Goal: Transaction & Acquisition: Purchase product/service

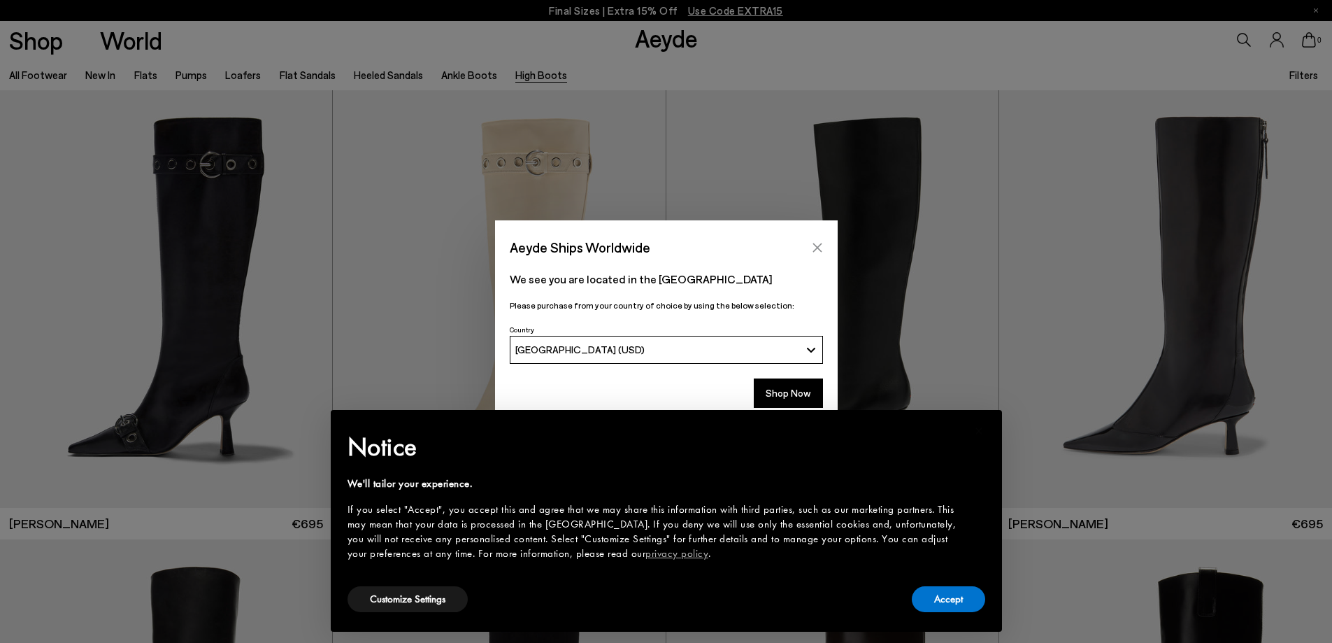
click at [817, 248] on icon "Close" at bounding box center [817, 247] width 9 height 9
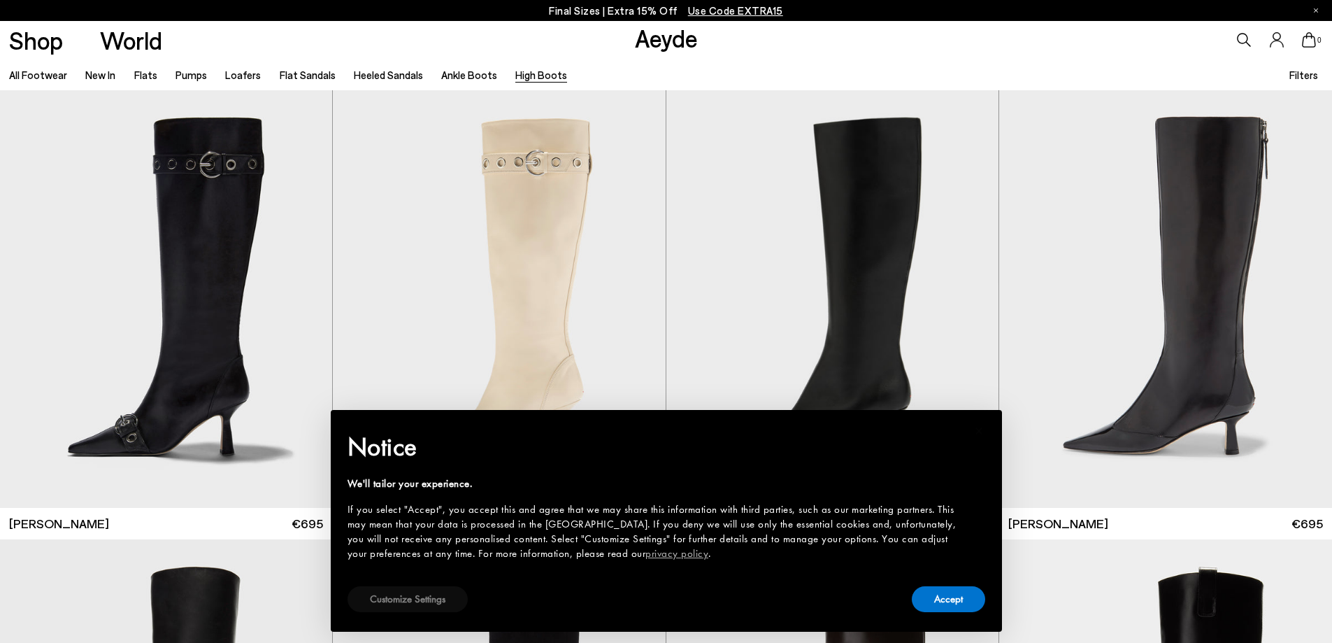
click at [420, 608] on button "Customize Settings" at bounding box center [408, 599] width 120 height 26
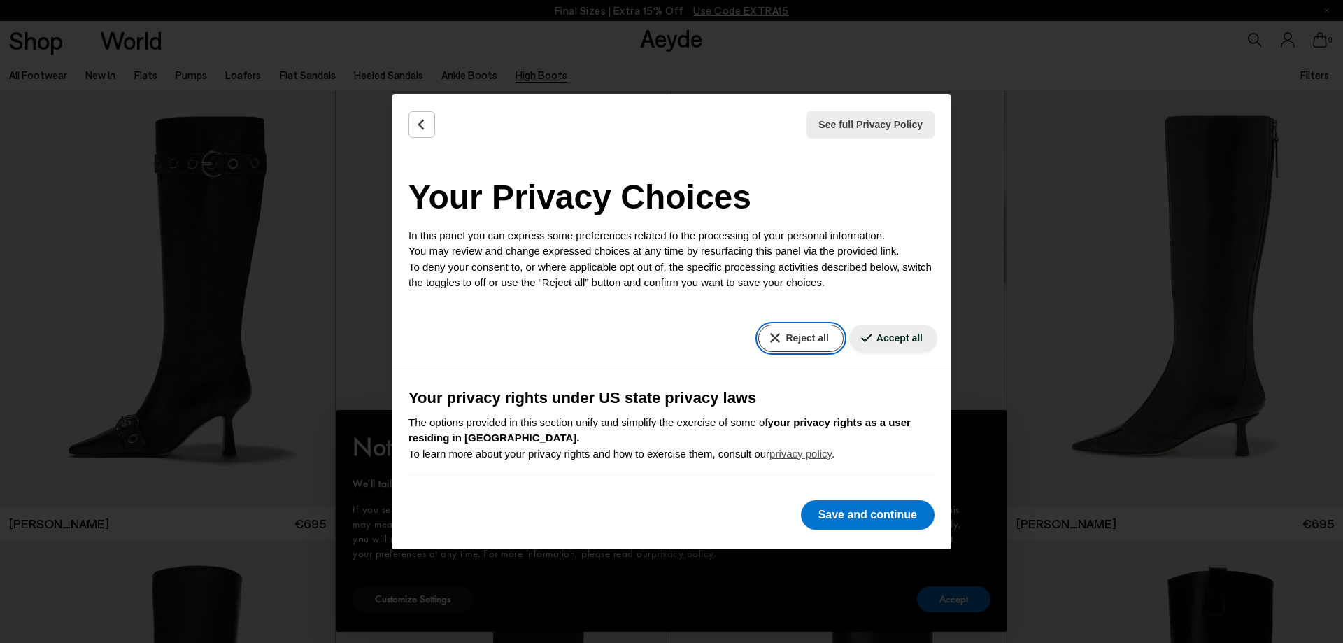
click at [782, 335] on button "Reject all" at bounding box center [800, 337] width 85 height 27
click at [854, 509] on button "Save and continue" at bounding box center [868, 514] width 134 height 29
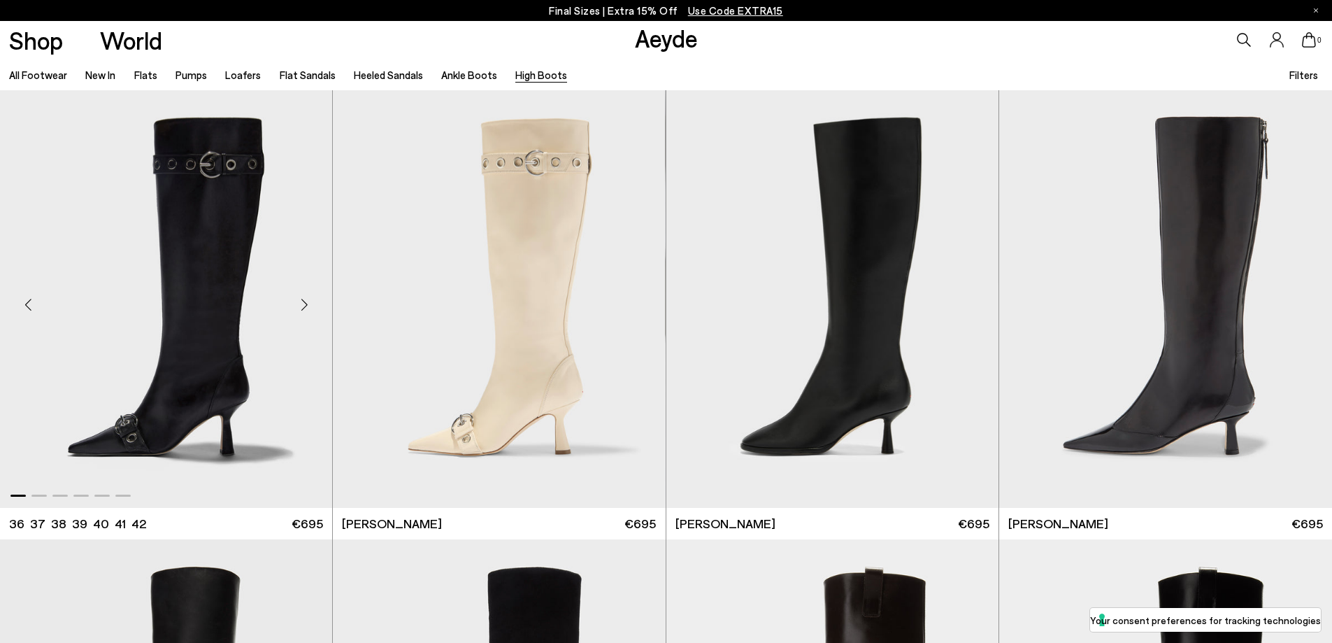
click at [96, 494] on div at bounding box center [166, 492] width 332 height 17
click at [970, 308] on div "Next slide" at bounding box center [971, 305] width 42 height 42
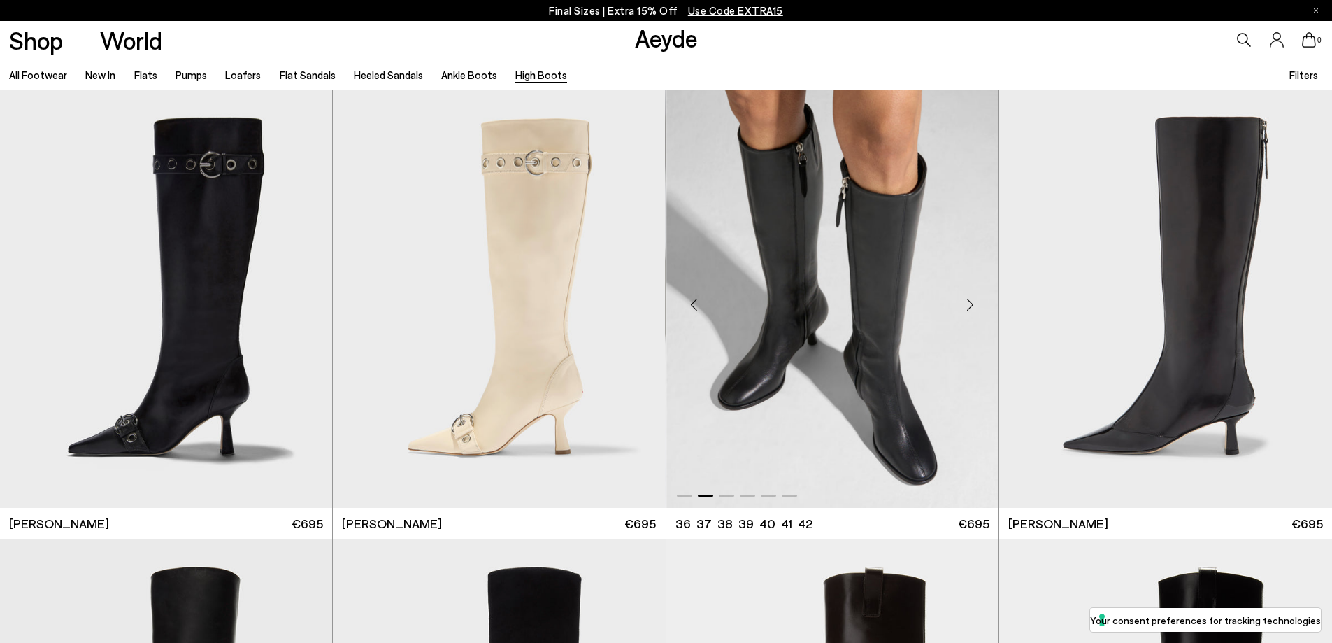
click at [970, 308] on div "Next slide" at bounding box center [971, 305] width 42 height 42
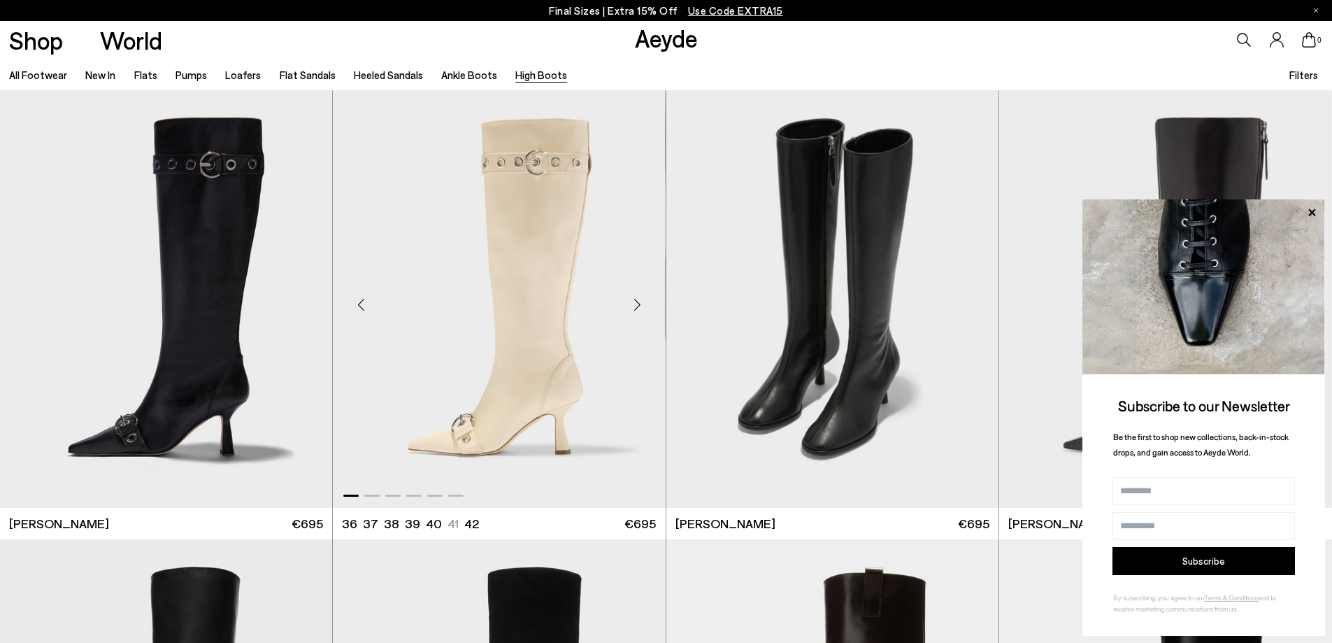
click at [629, 299] on div "Next slide" at bounding box center [638, 305] width 42 height 42
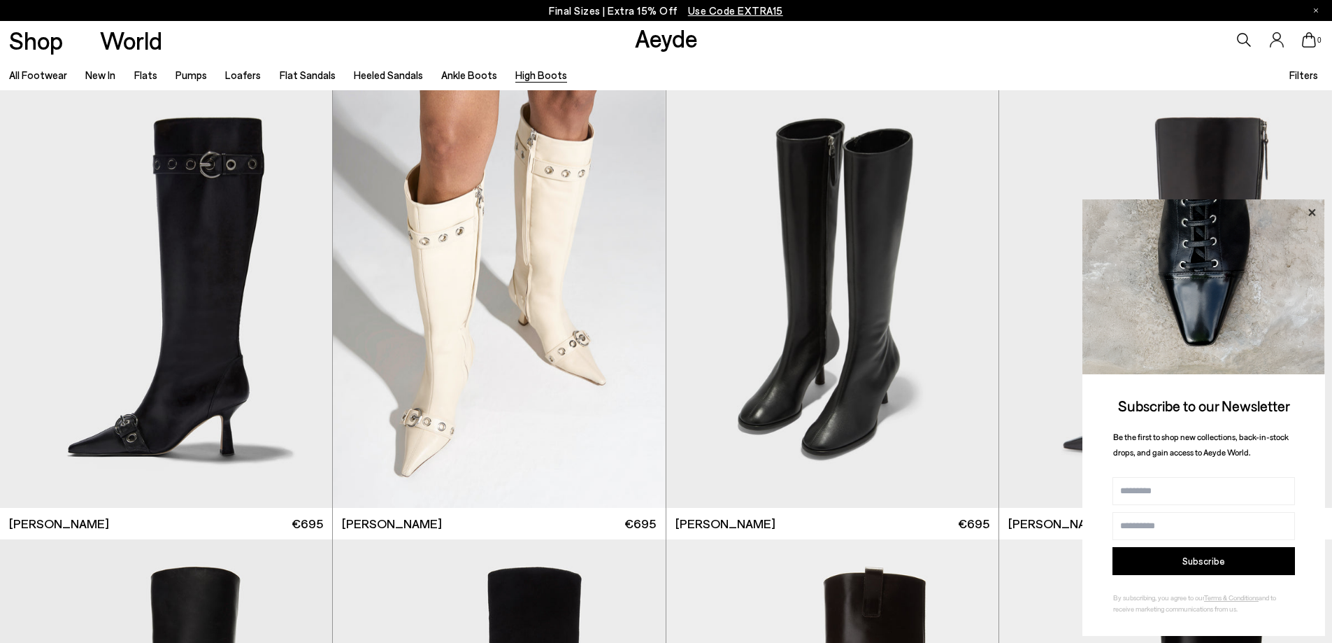
click at [1316, 213] on icon at bounding box center [1312, 212] width 18 height 18
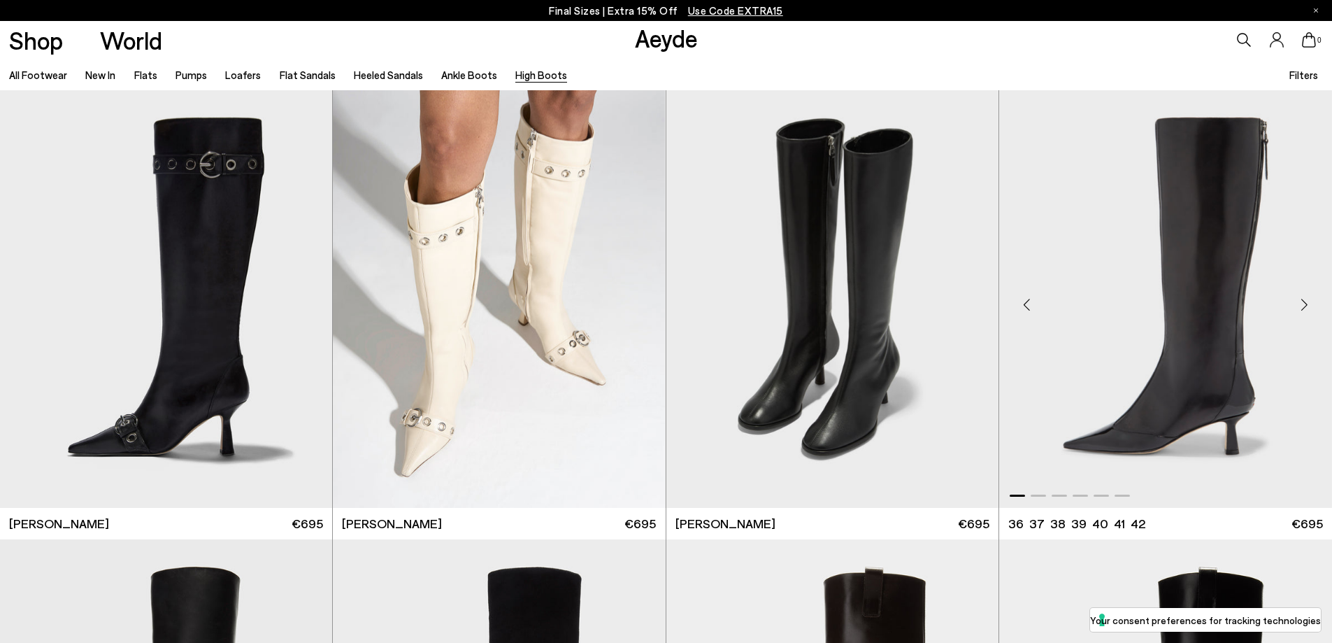
click at [1305, 305] on div "Next slide" at bounding box center [1304, 305] width 42 height 42
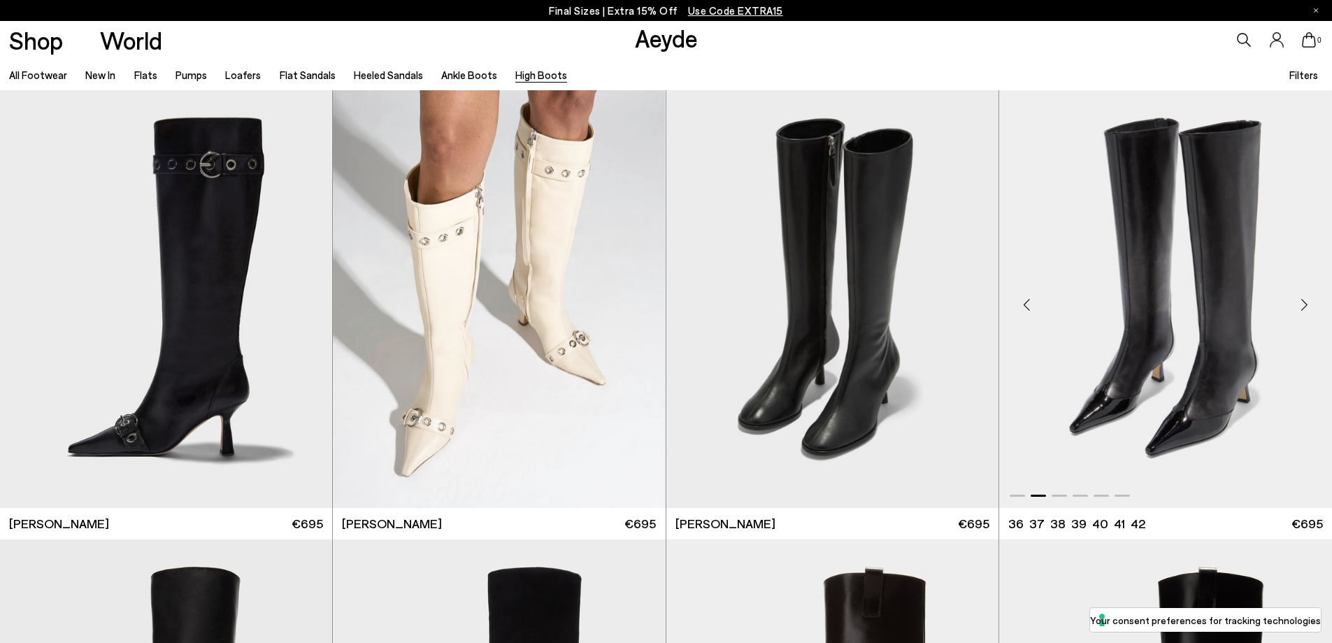
click at [1305, 305] on div "Next slide" at bounding box center [1304, 305] width 42 height 42
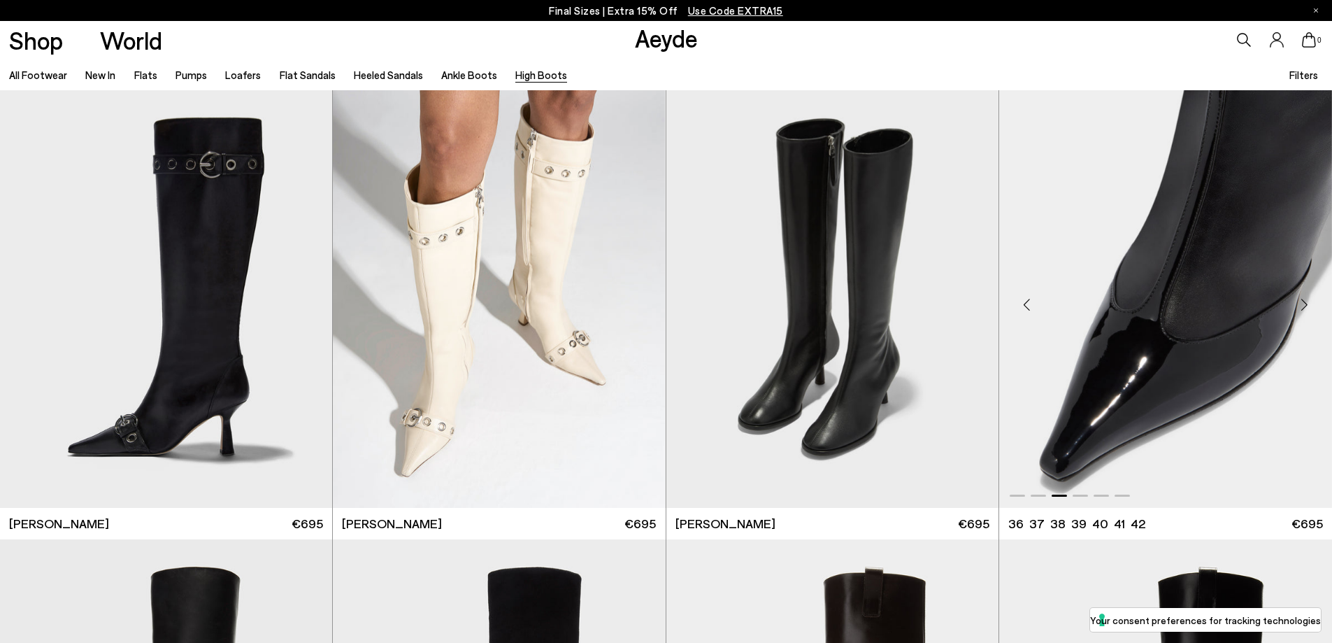
click at [1226, 322] on img "3 / 6" at bounding box center [1165, 298] width 333 height 417
click at [1245, 38] on icon at bounding box center [1244, 40] width 14 height 14
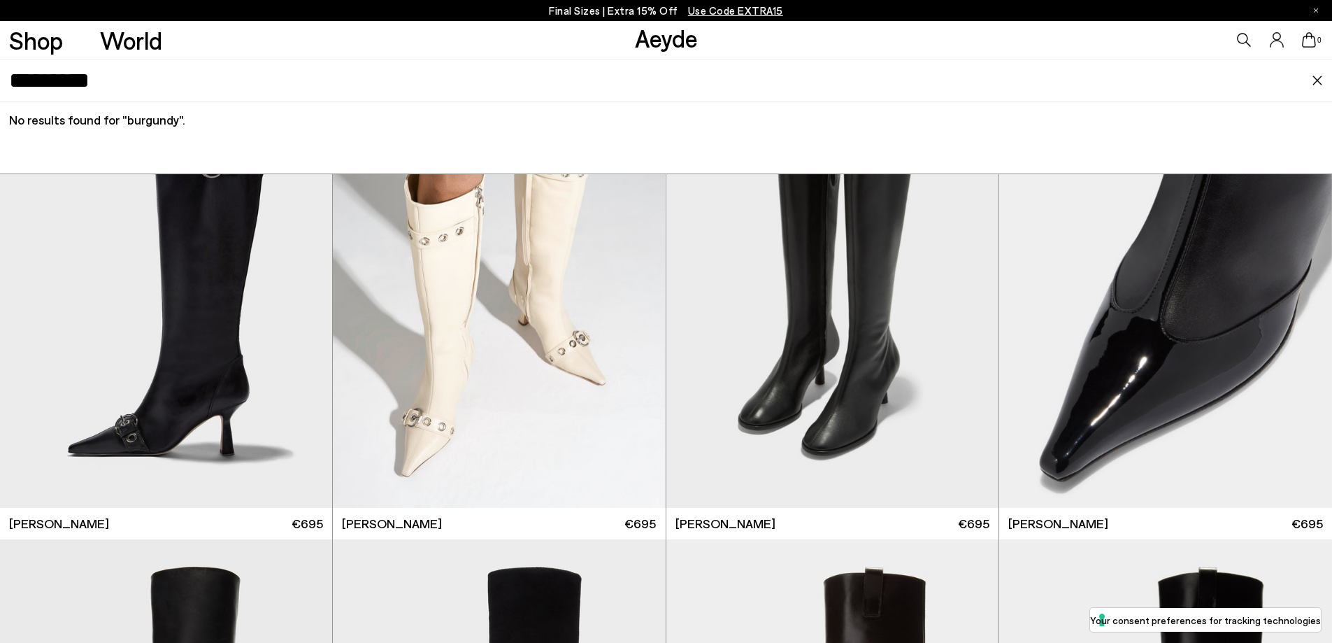
drag, startPoint x: 262, startPoint y: 75, endPoint x: 0, endPoint y: 34, distance: 265.4
click at [0, 34] on header "Shop World Aeyde 0 0" at bounding box center [666, 40] width 1332 height 38
type input "***"
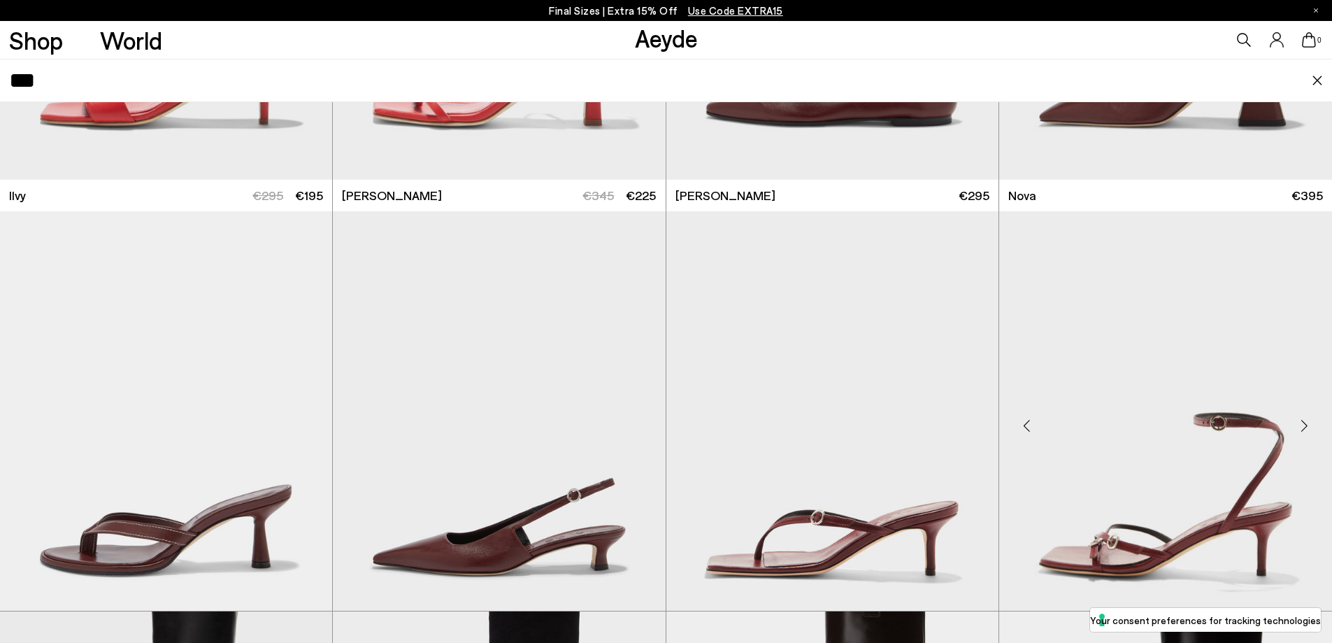
scroll to position [70, 0]
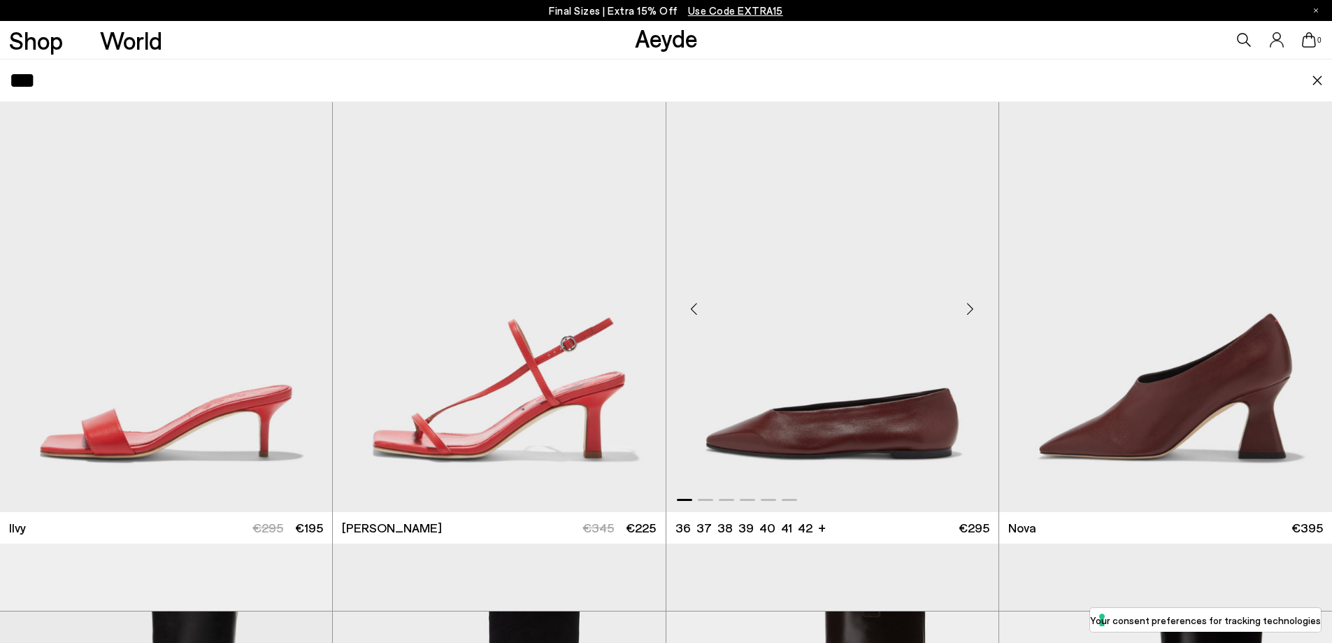
click at [973, 306] on div "Next slide" at bounding box center [971, 309] width 42 height 42
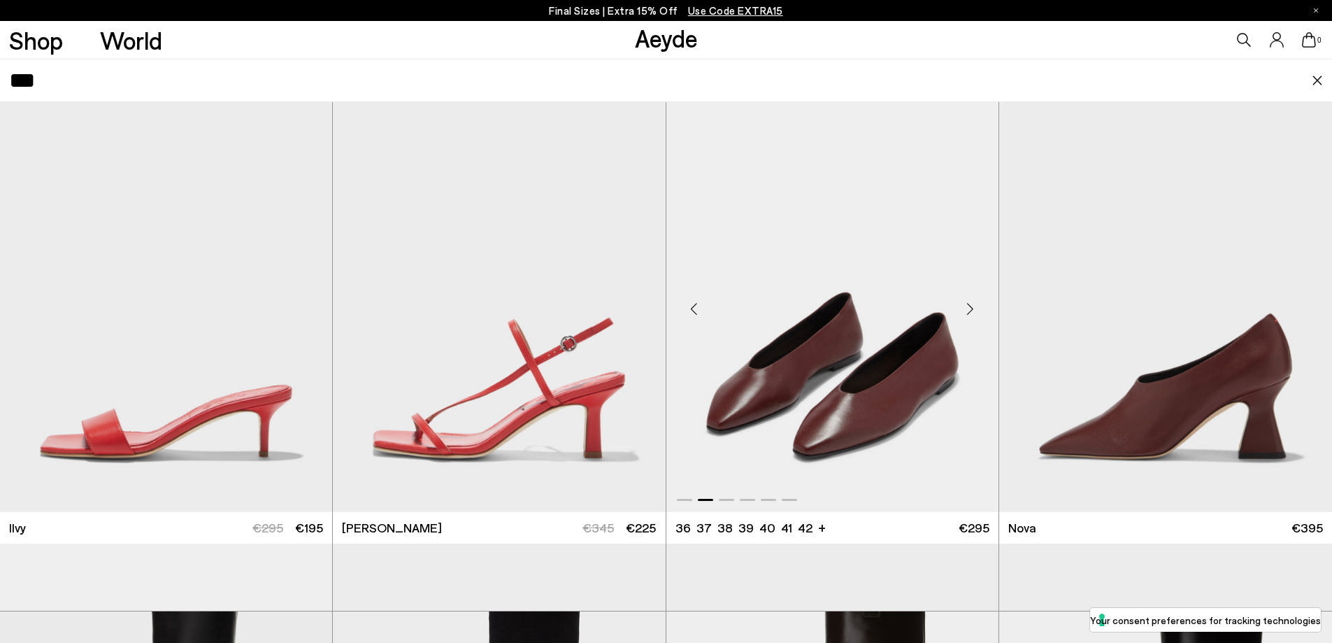
click at [973, 306] on div "Next slide" at bounding box center [971, 309] width 42 height 42
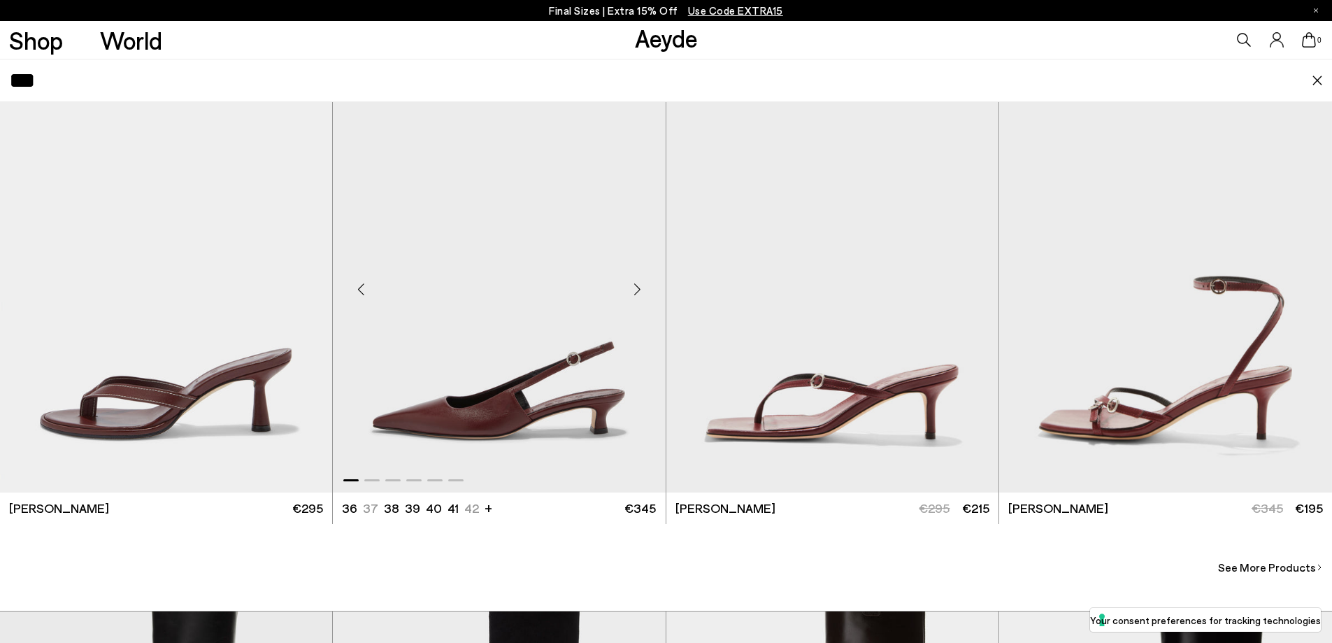
scroll to position [0, 0]
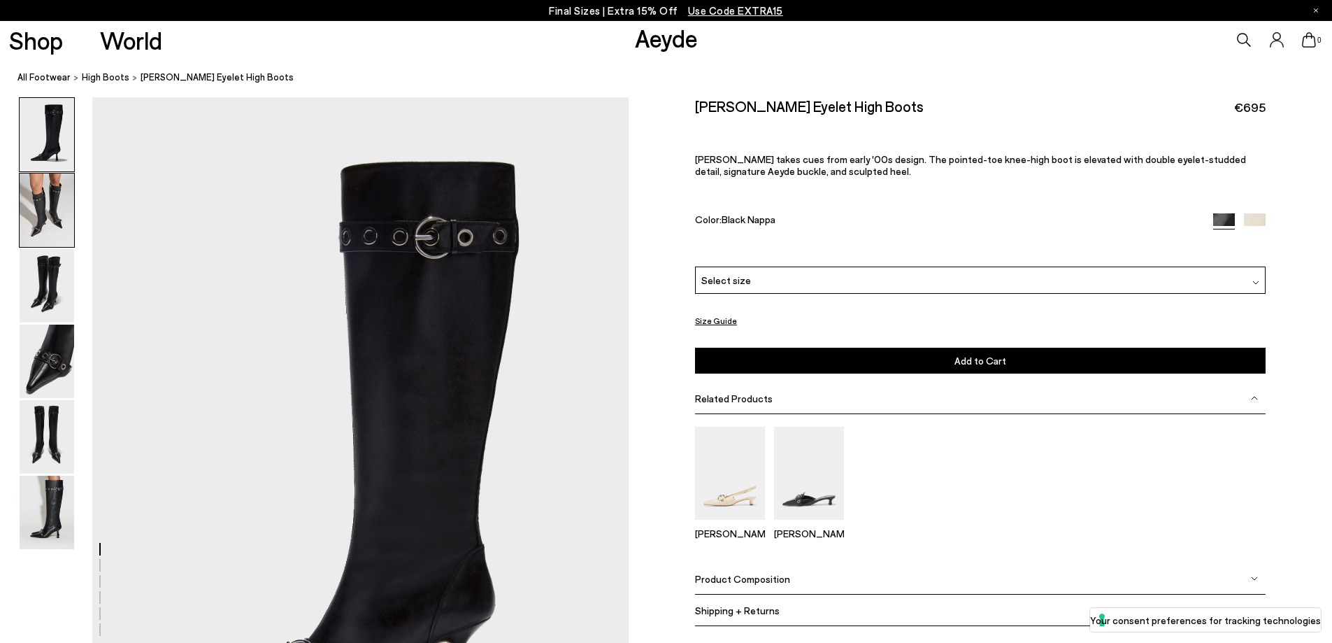
click at [38, 224] on img at bounding box center [47, 209] width 55 height 73
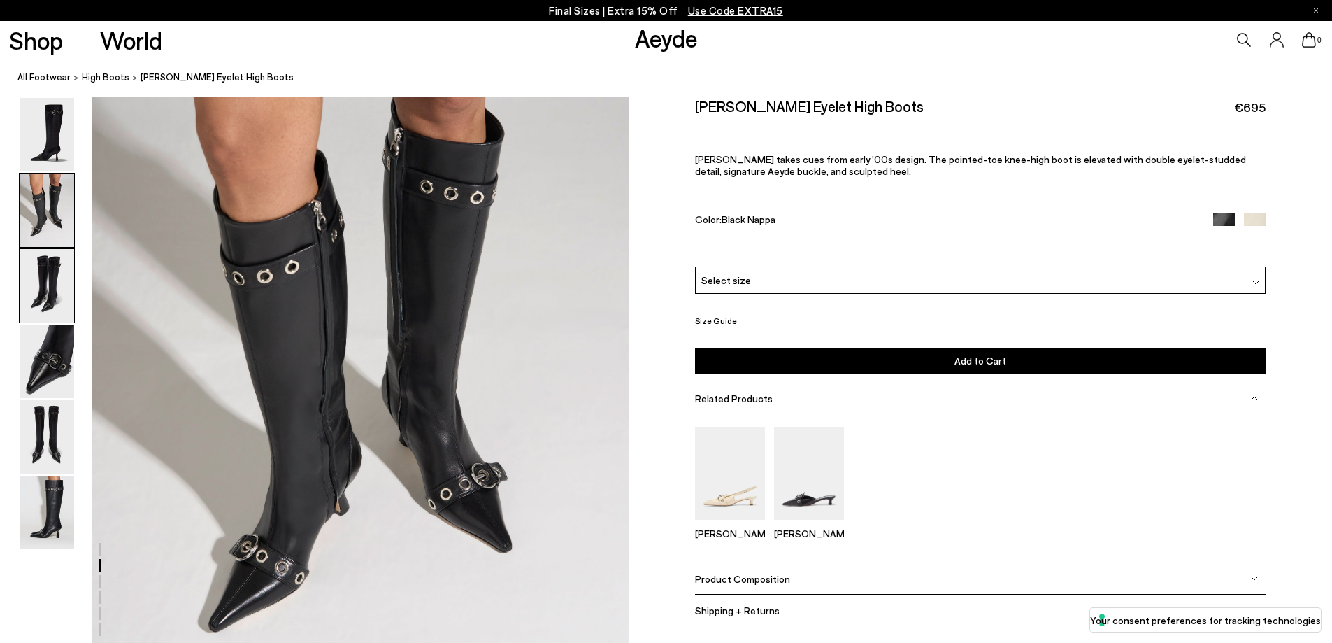
scroll to position [928, 0]
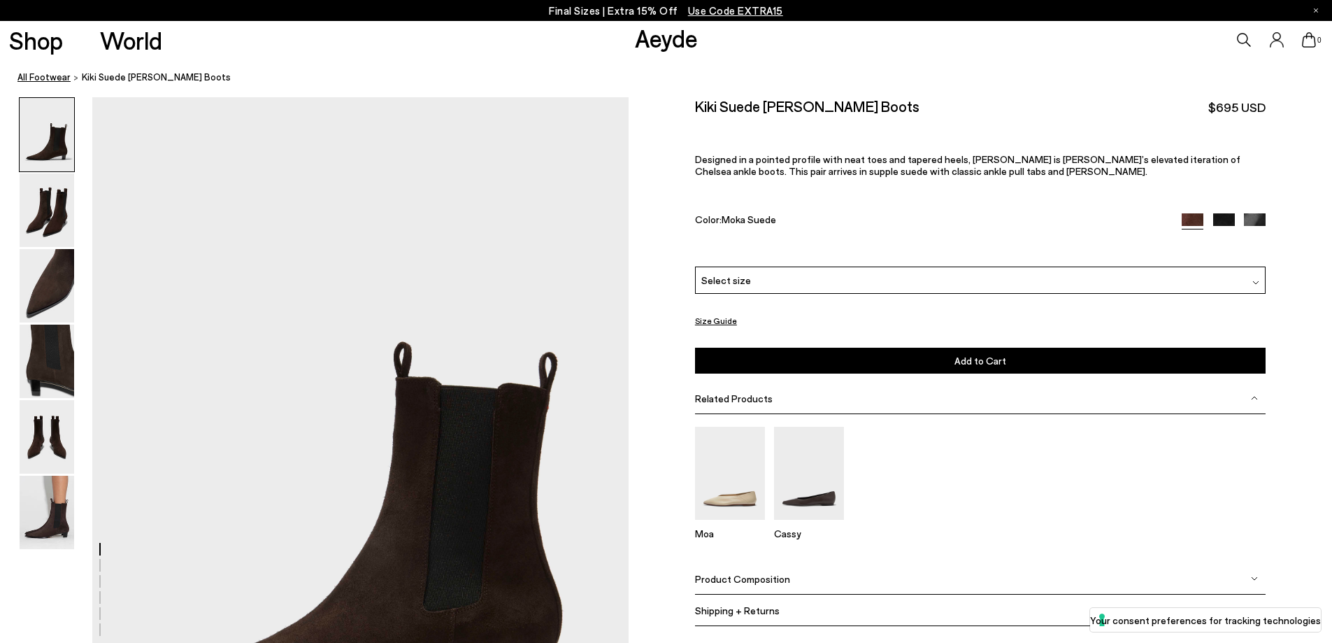
click at [28, 74] on link "All Footwear" at bounding box center [43, 77] width 53 height 15
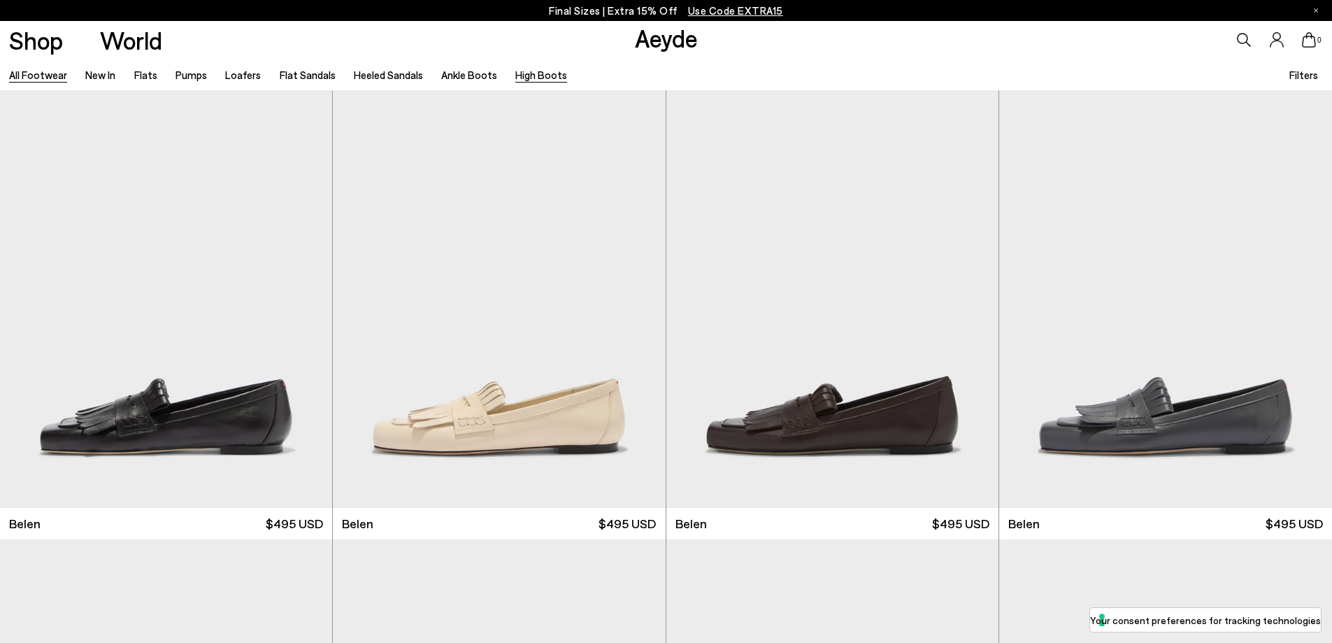
click at [515, 76] on link "High Boots" at bounding box center [541, 75] width 52 height 13
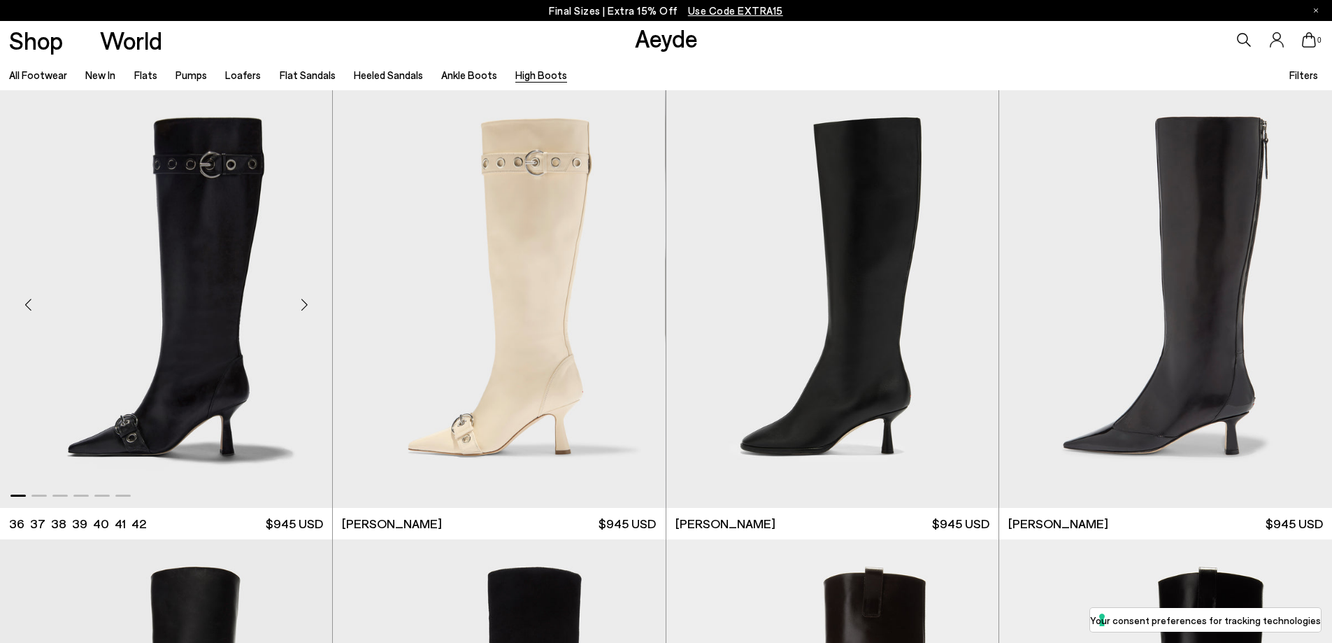
click at [303, 304] on div "Next slide" at bounding box center [304, 305] width 42 height 42
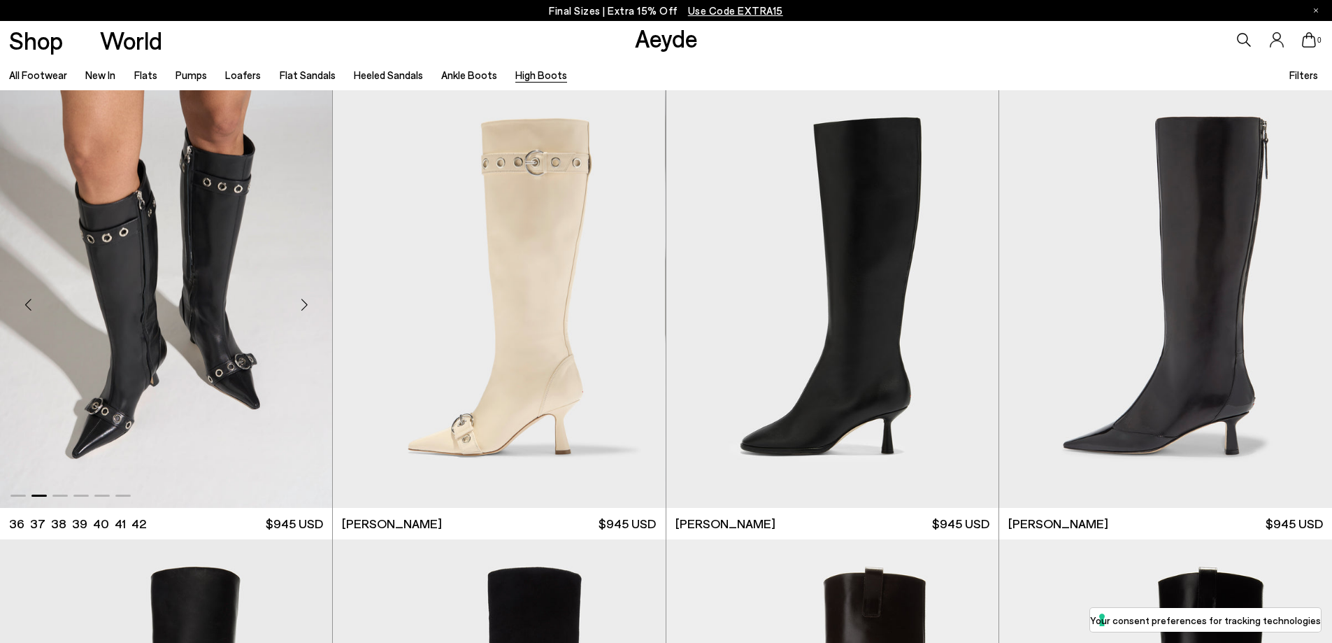
click at [303, 304] on div "Next slide" at bounding box center [304, 305] width 42 height 42
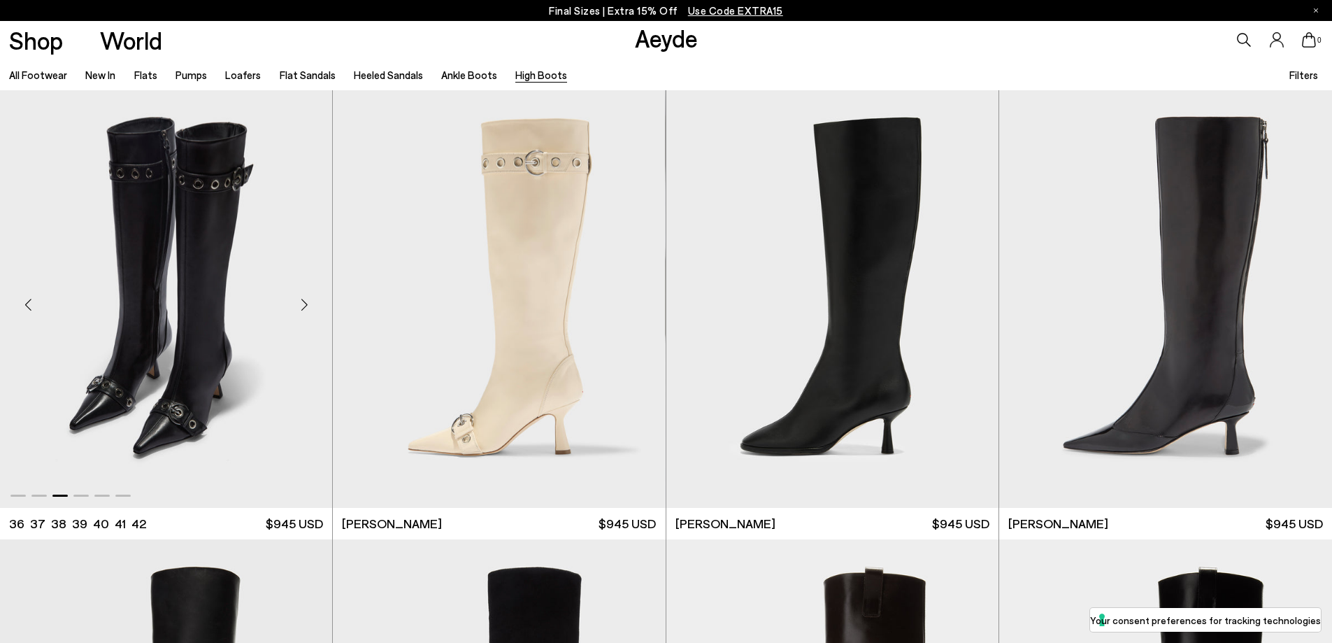
click at [303, 304] on div "Next slide" at bounding box center [304, 305] width 42 height 42
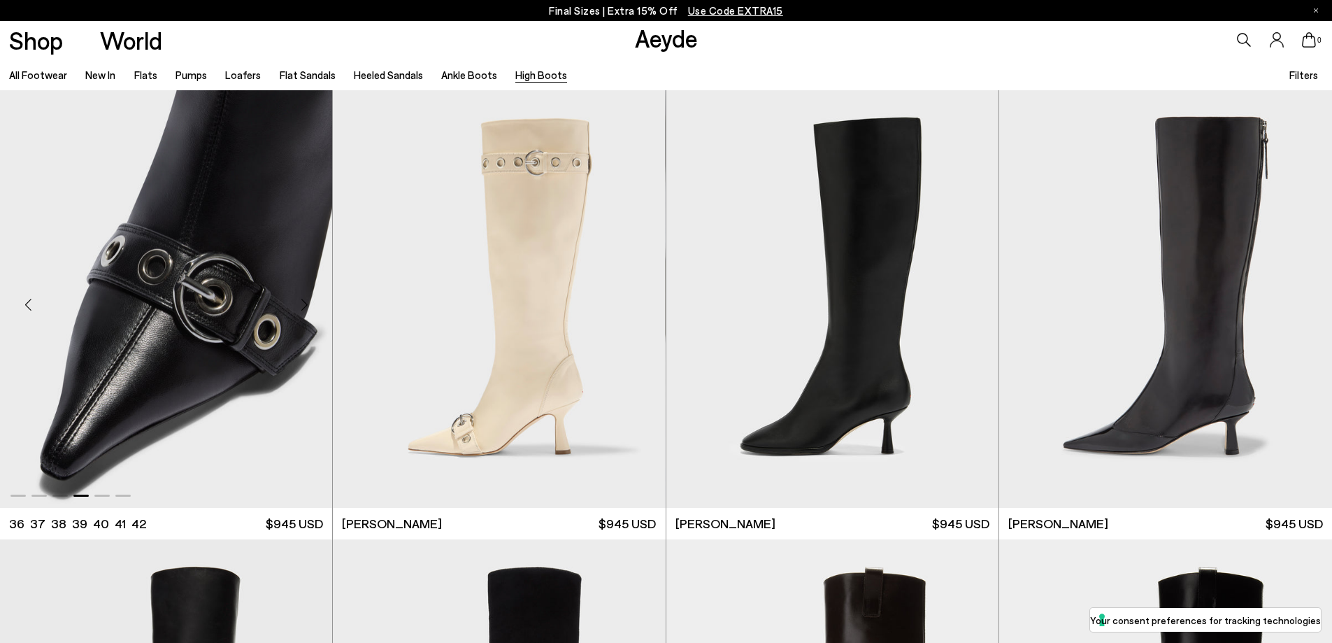
click at [303, 304] on div "Next slide" at bounding box center [304, 305] width 42 height 42
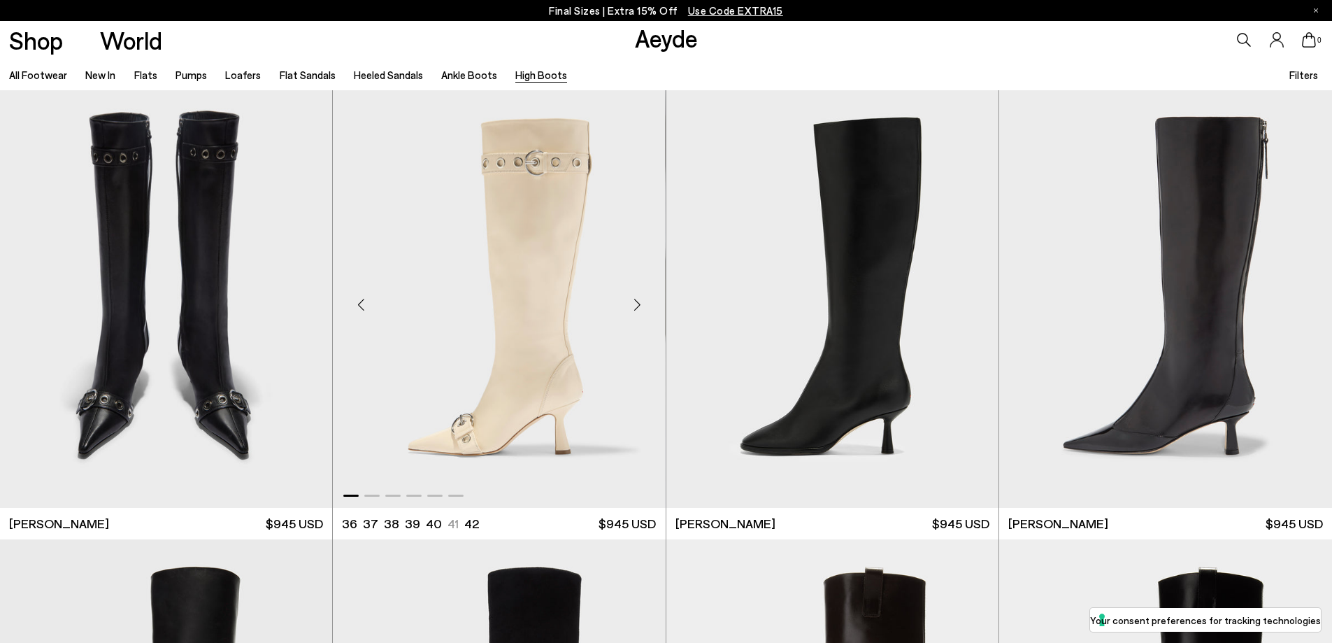
click at [638, 304] on div "Next slide" at bounding box center [638, 305] width 42 height 42
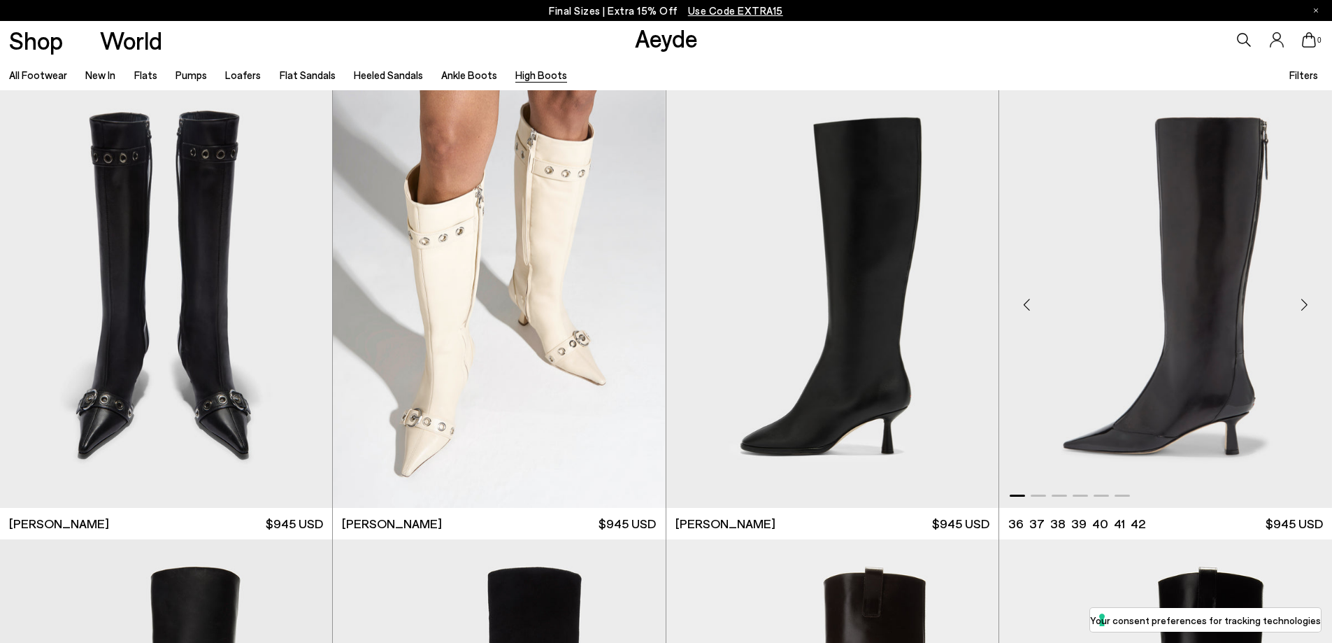
click at [1305, 303] on div "Next slide" at bounding box center [1304, 305] width 42 height 42
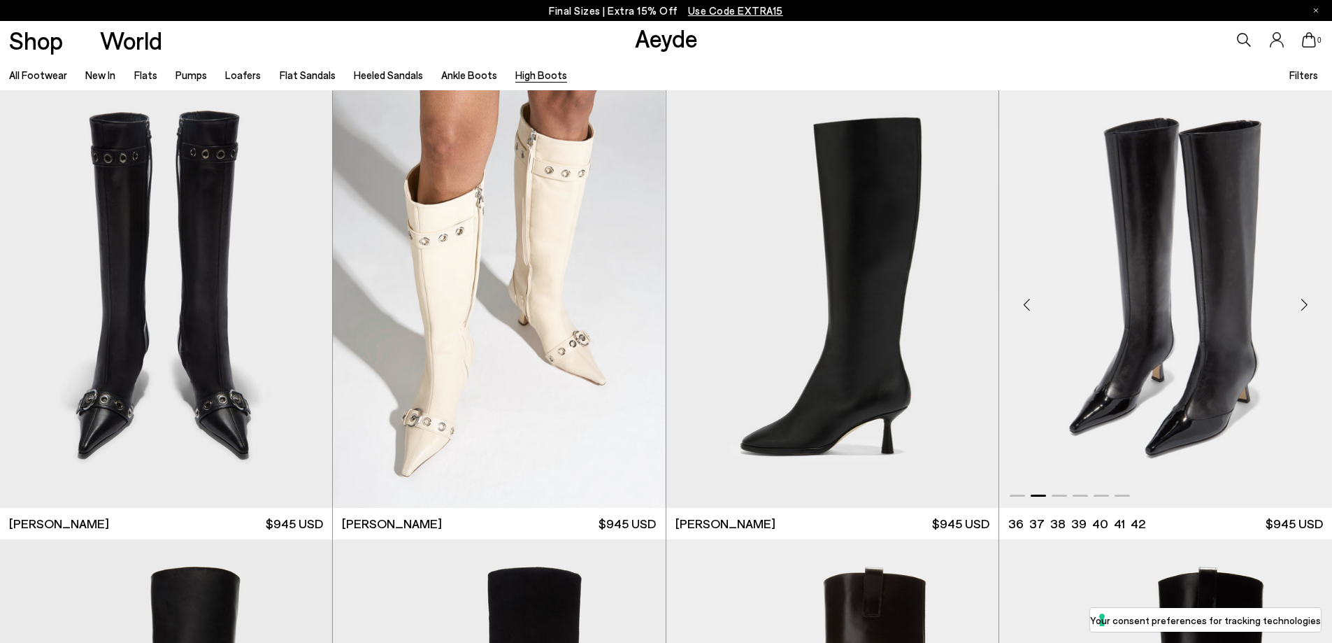
click at [1305, 303] on div "Next slide" at bounding box center [1304, 305] width 42 height 42
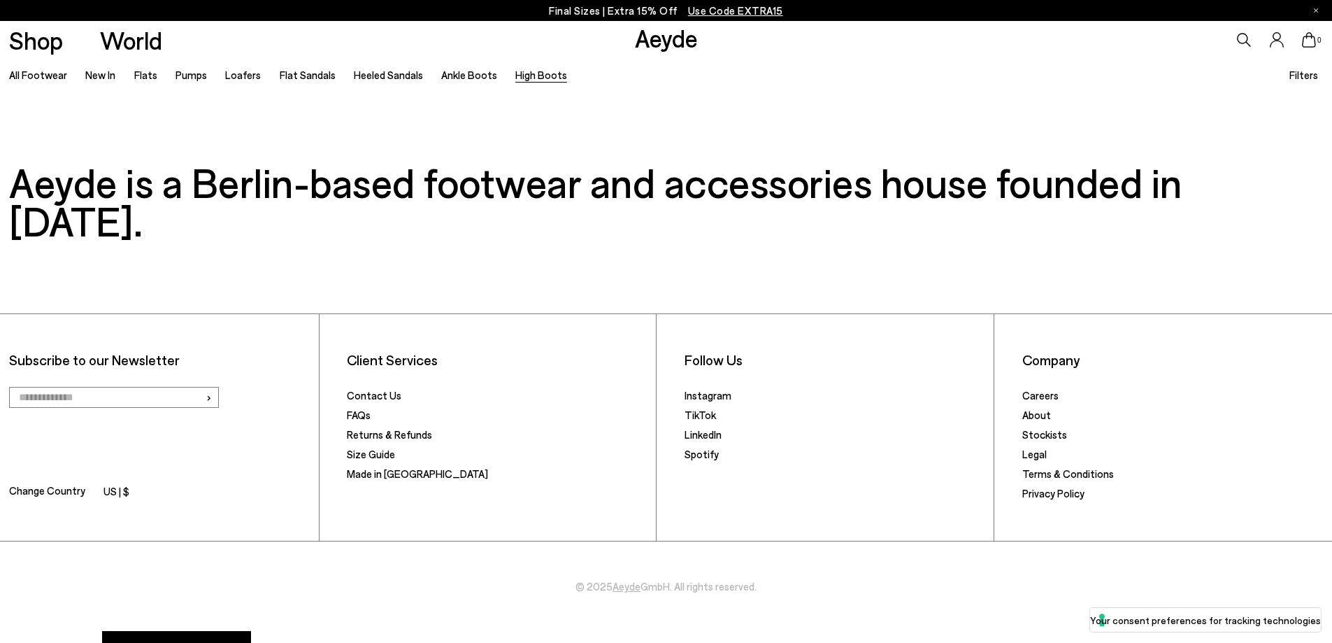
scroll to position [810, 0]
